Goal: Transaction & Acquisition: Obtain resource

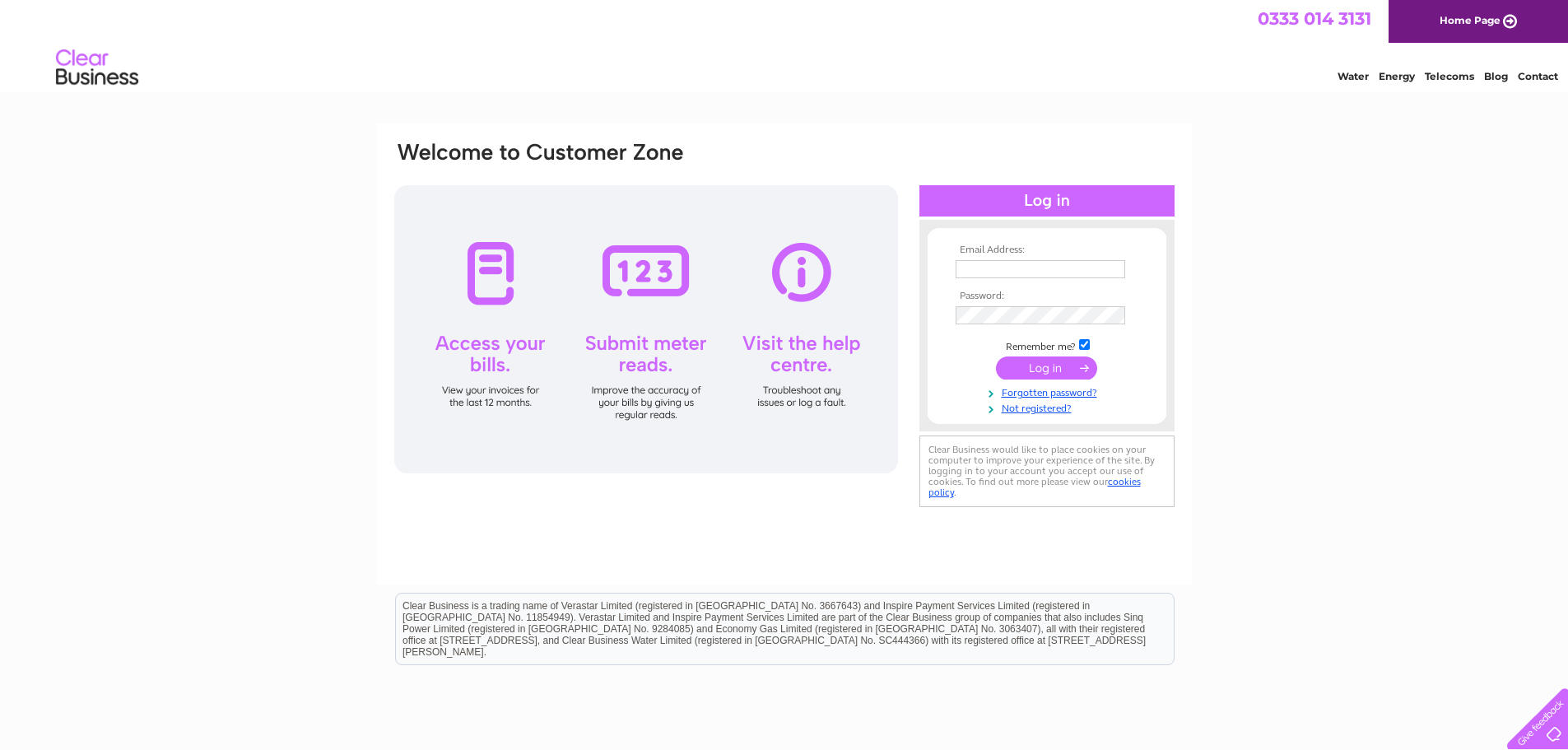
type input "ashtoncarpetsales@gmail.com"
click at [1036, 366] on input "submit" at bounding box center [1045, 368] width 101 height 23
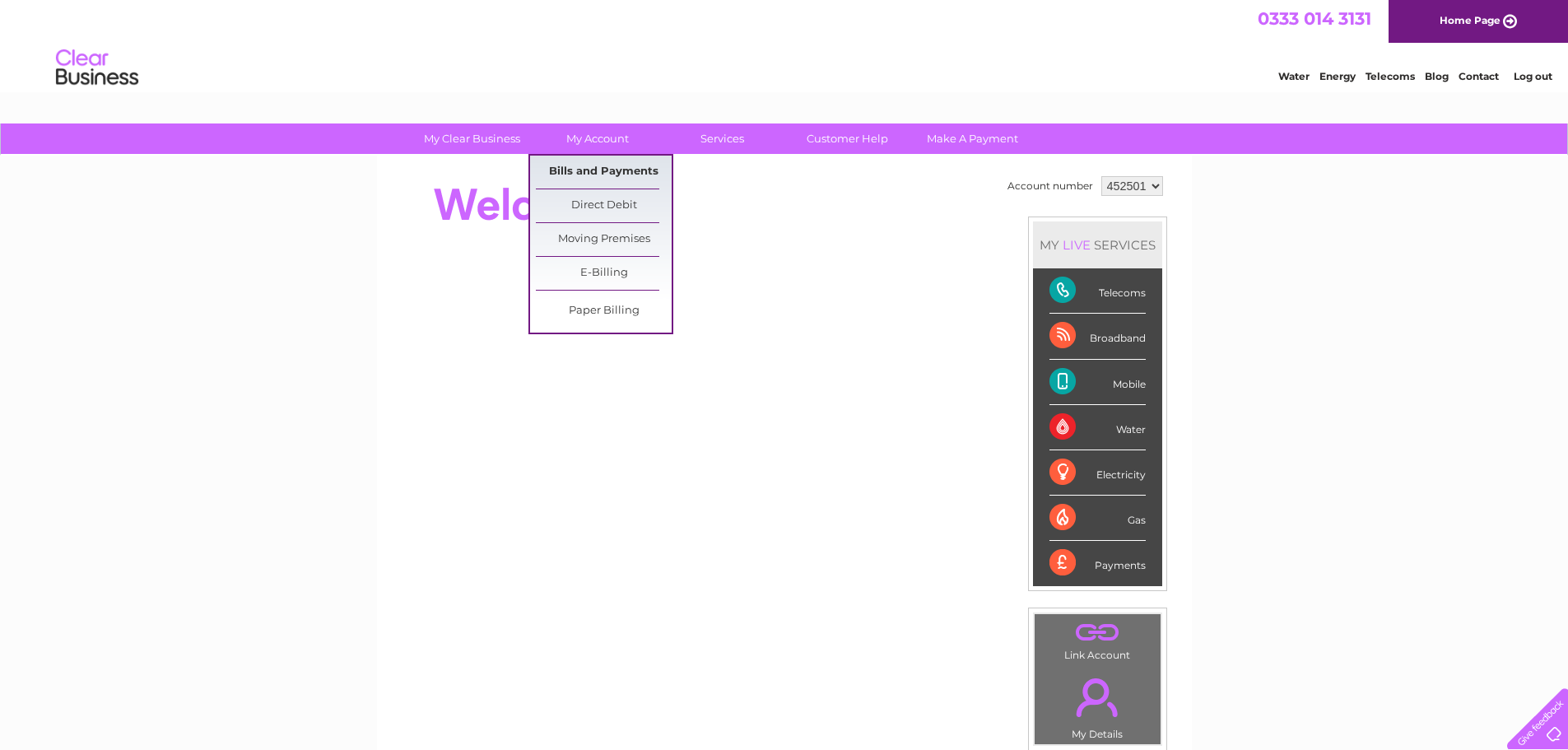
click at [606, 164] on link "Bills and Payments" at bounding box center [604, 172] width 136 height 33
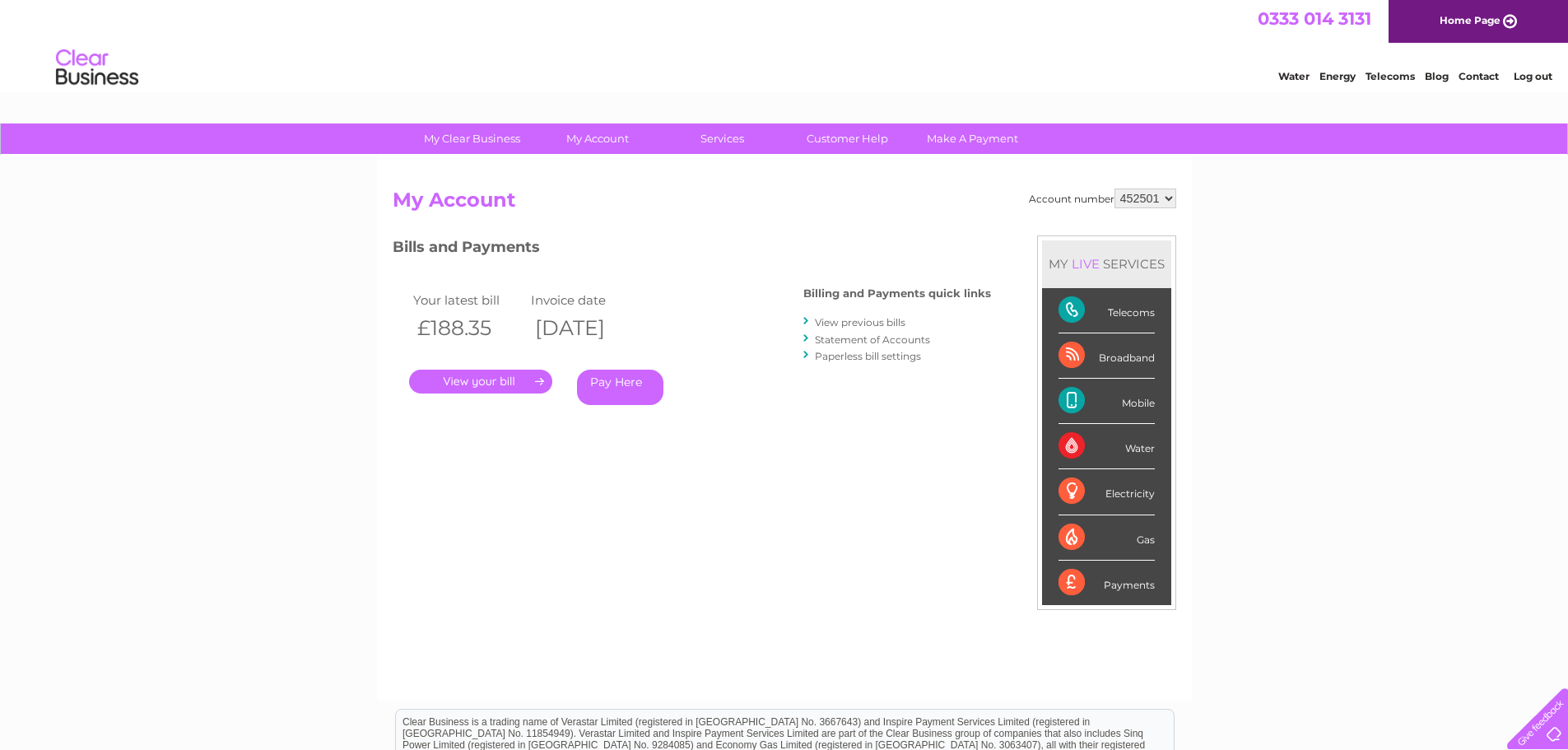
click at [514, 375] on link "." at bounding box center [480, 382] width 143 height 24
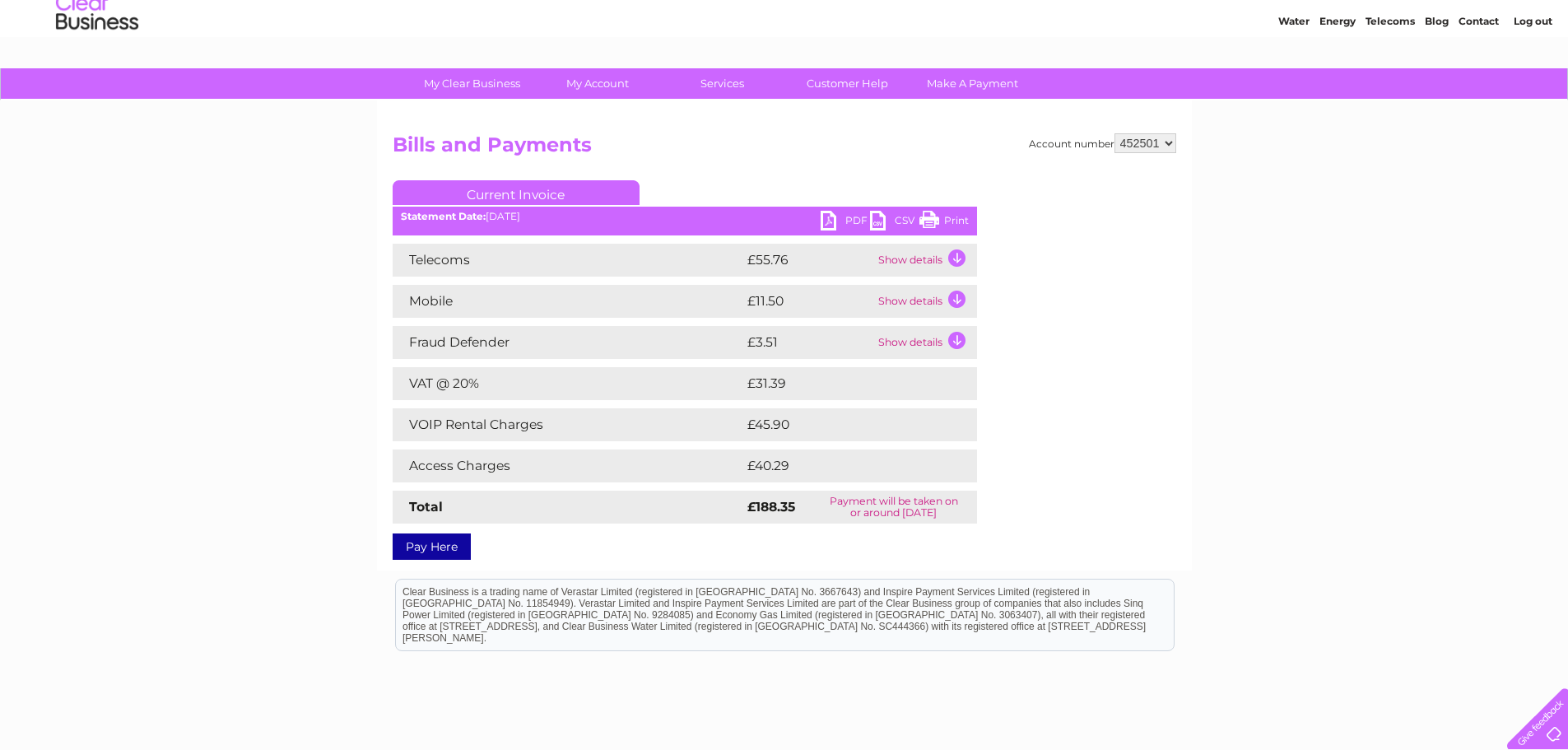
scroll to position [82, 0]
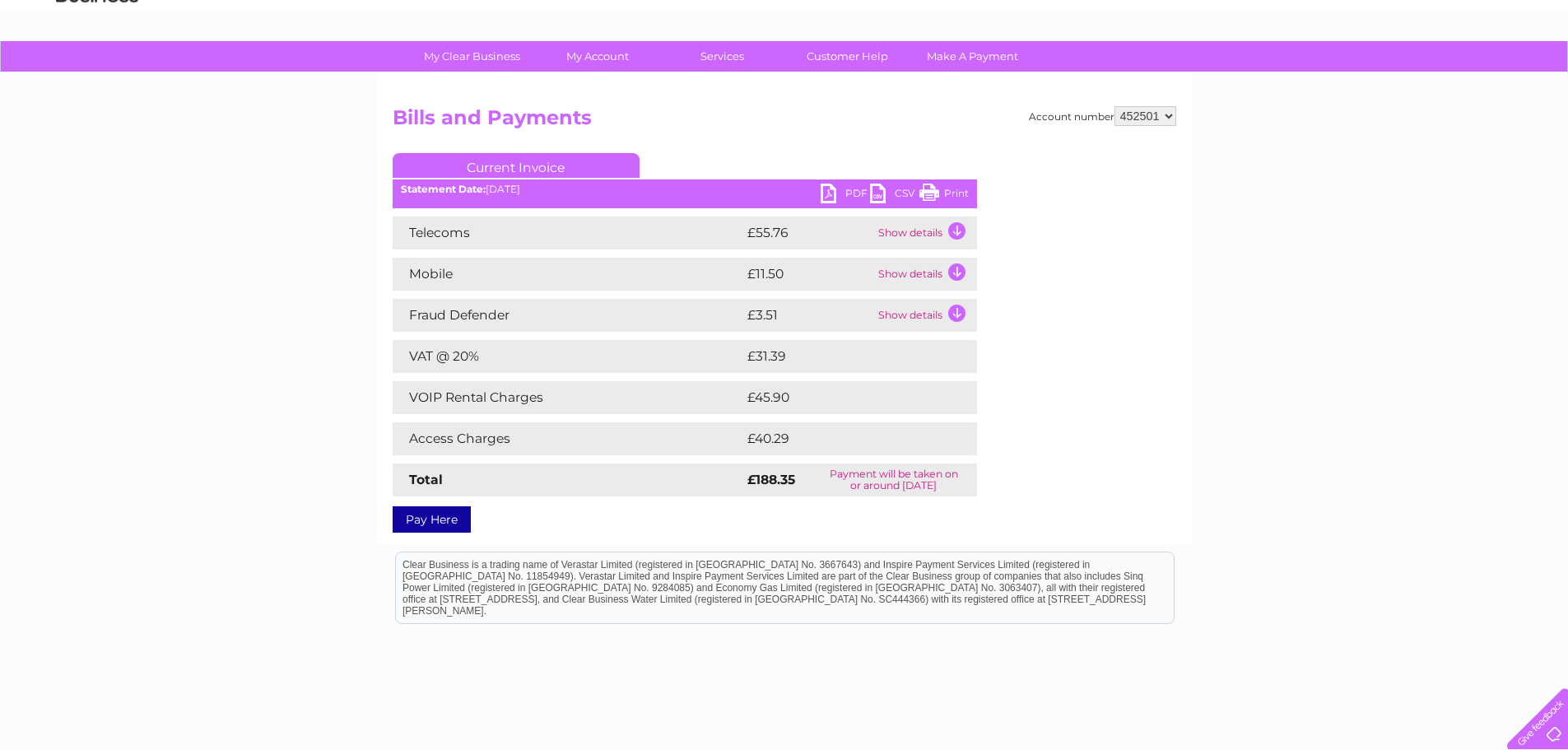
click at [953, 230] on td "Show details" at bounding box center [925, 233] width 103 height 33
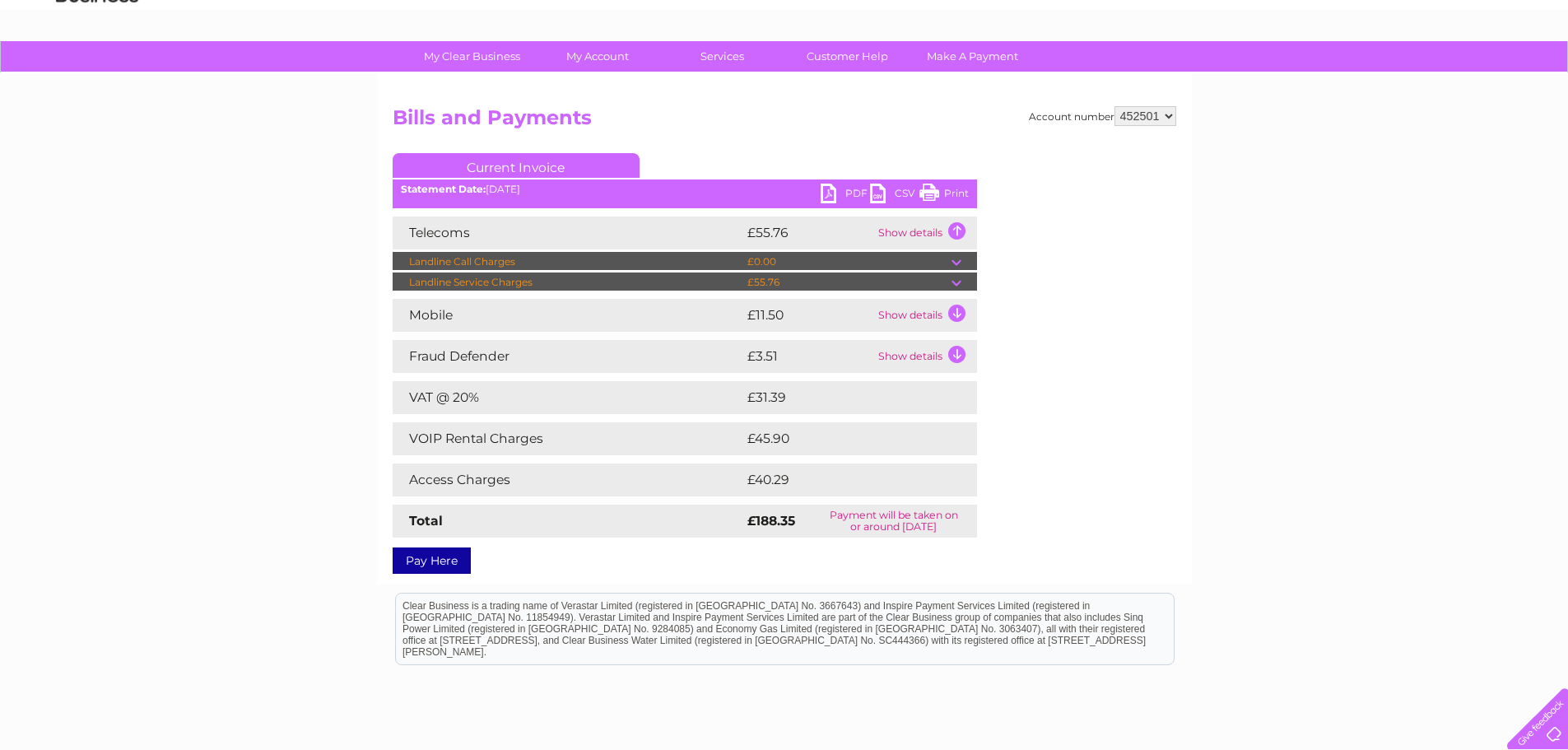
click at [953, 280] on td at bounding box center [964, 283] width 26 height 20
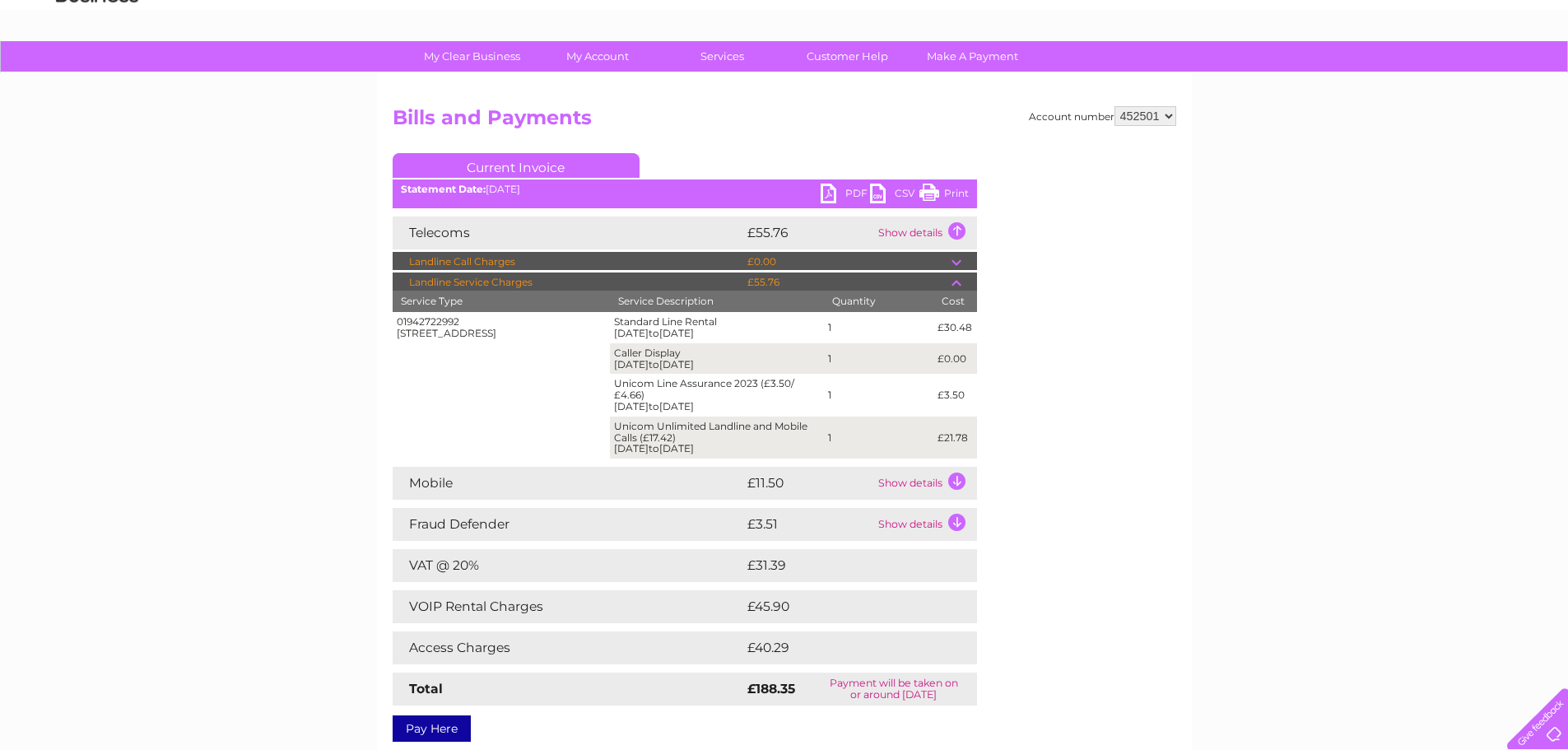
click at [883, 194] on link "CSV" at bounding box center [893, 196] width 49 height 24
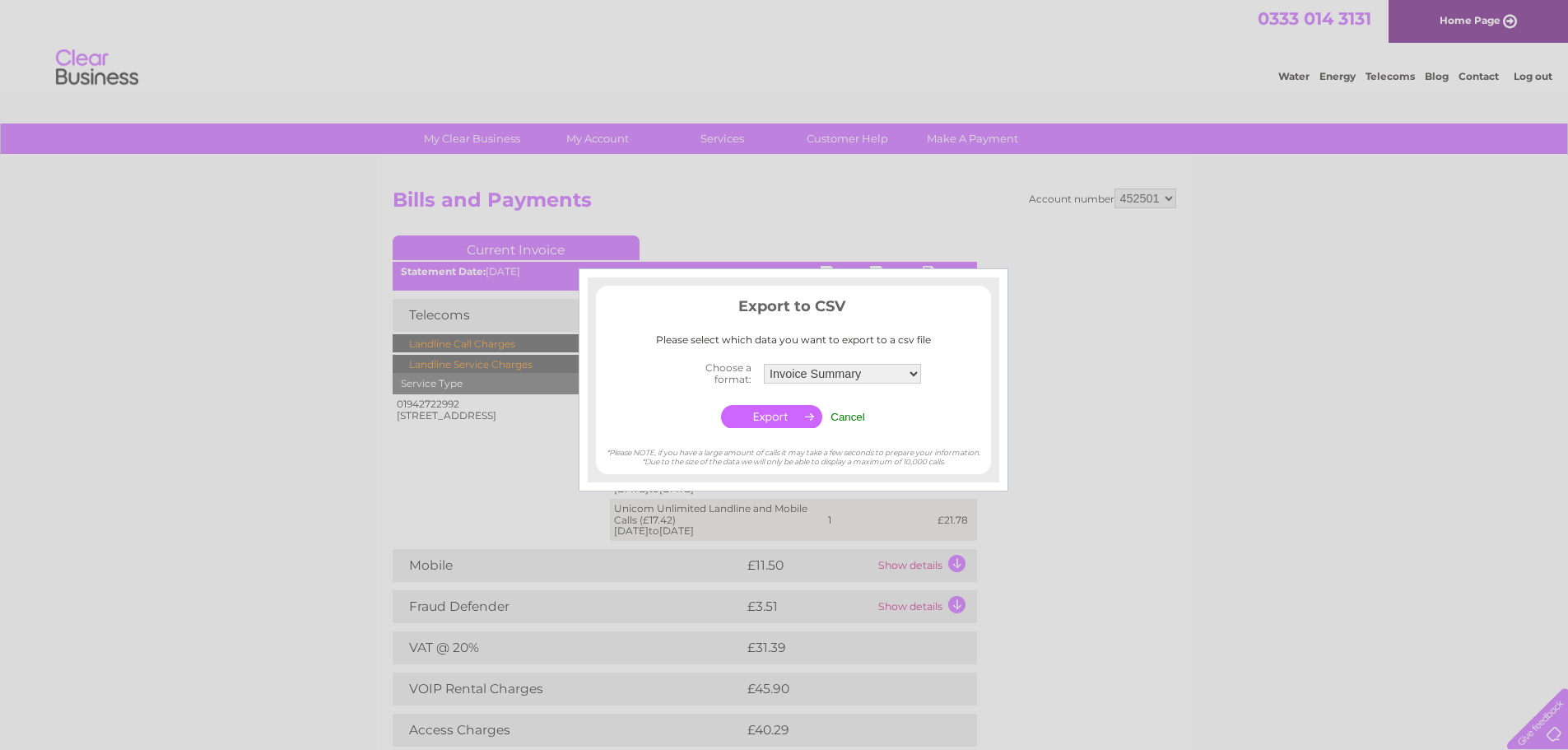
click at [786, 411] on input "button" at bounding box center [771, 416] width 101 height 23
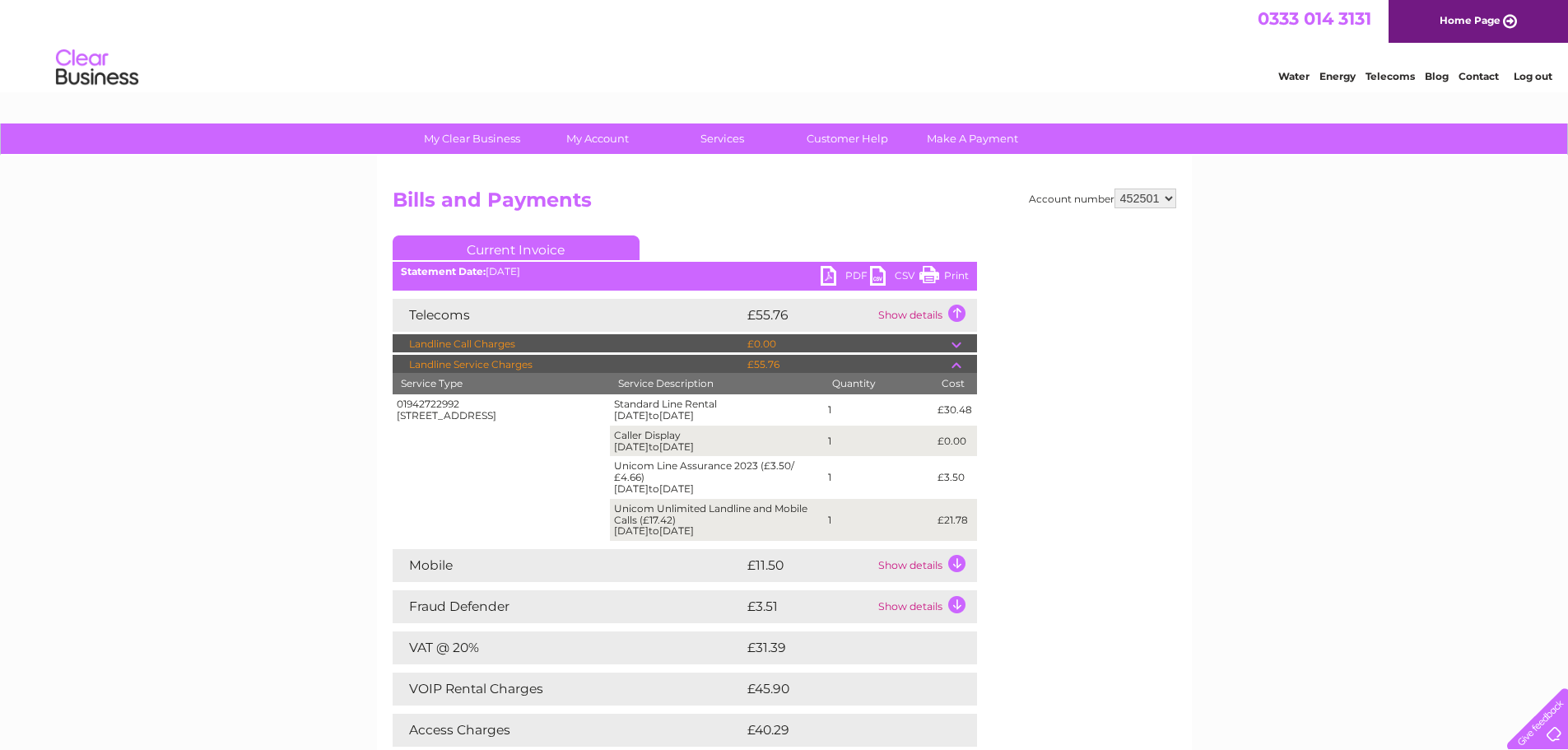
click at [956, 310] on td "Show details" at bounding box center [925, 315] width 103 height 33
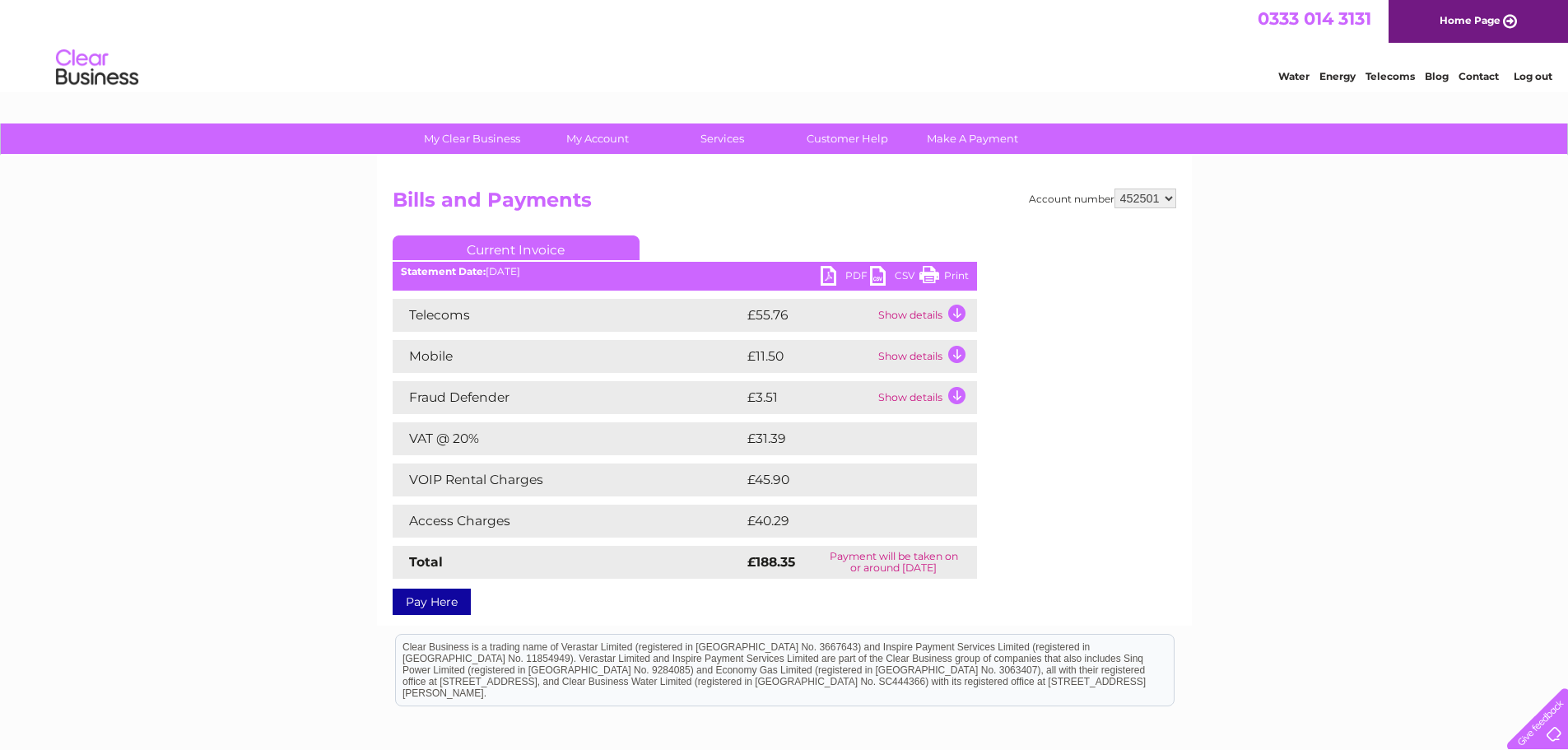
scroll to position [82, 0]
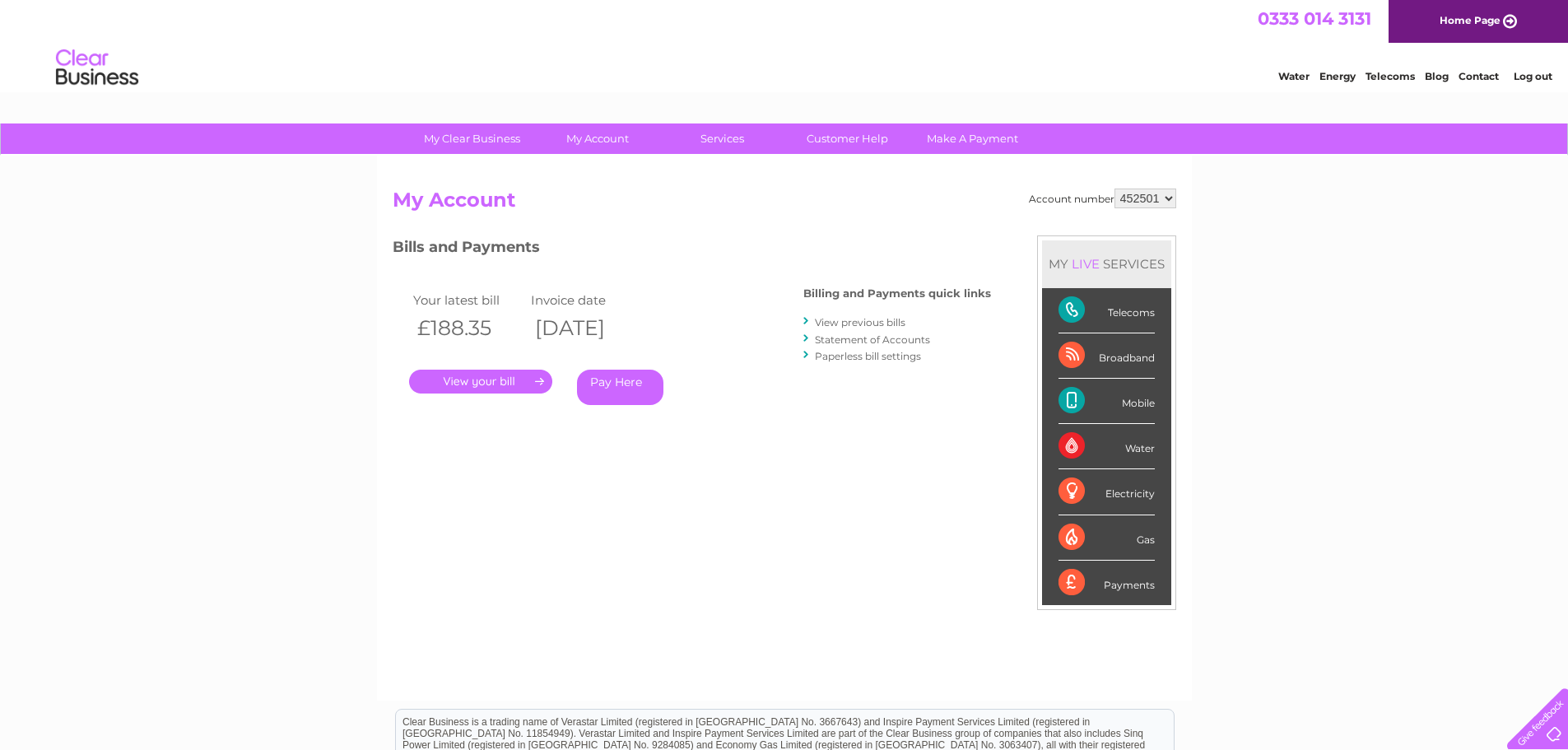
click at [493, 379] on link "." at bounding box center [480, 382] width 143 height 24
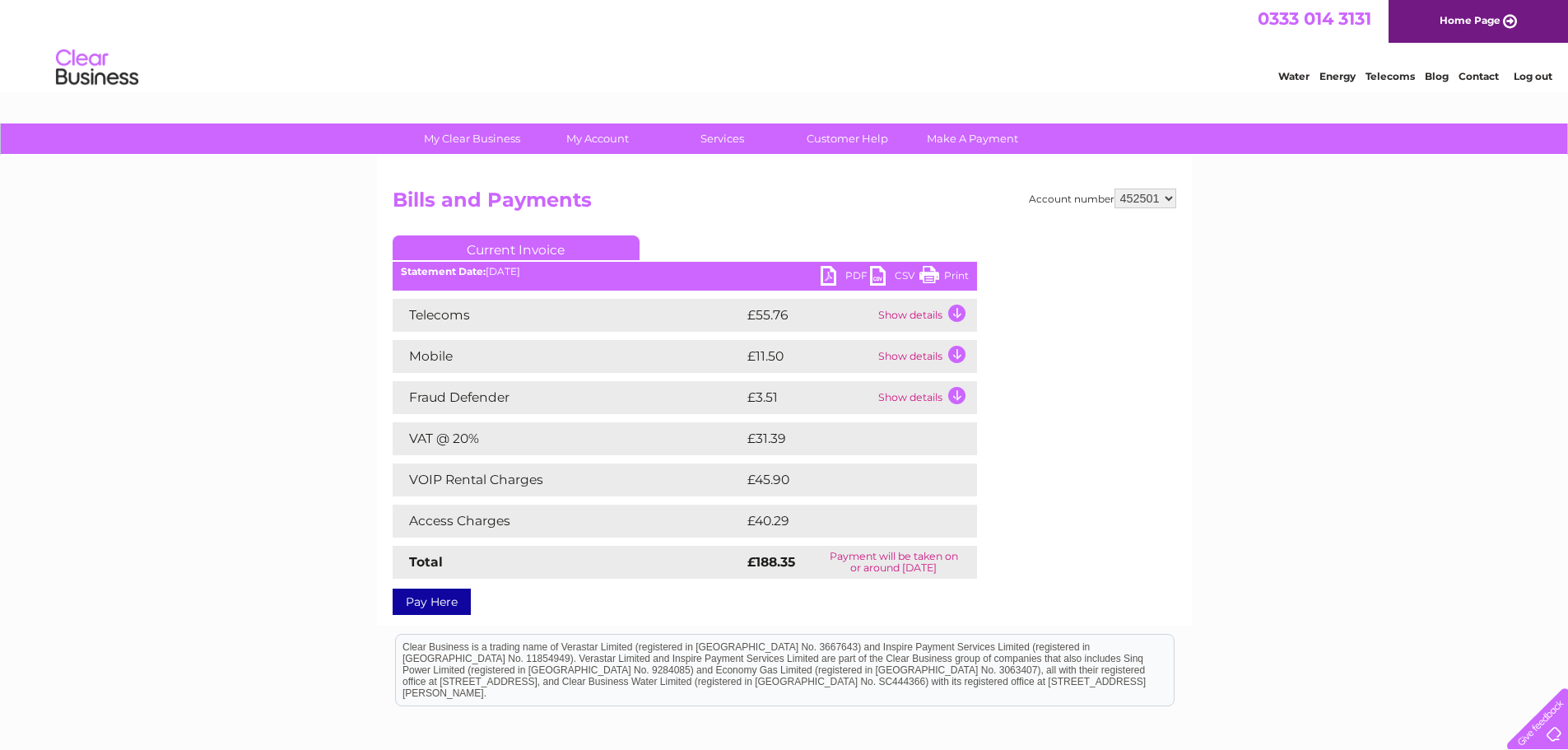
click at [831, 273] on link "PDF" at bounding box center [844, 278] width 49 height 24
